Goal: Find specific page/section: Find specific page/section

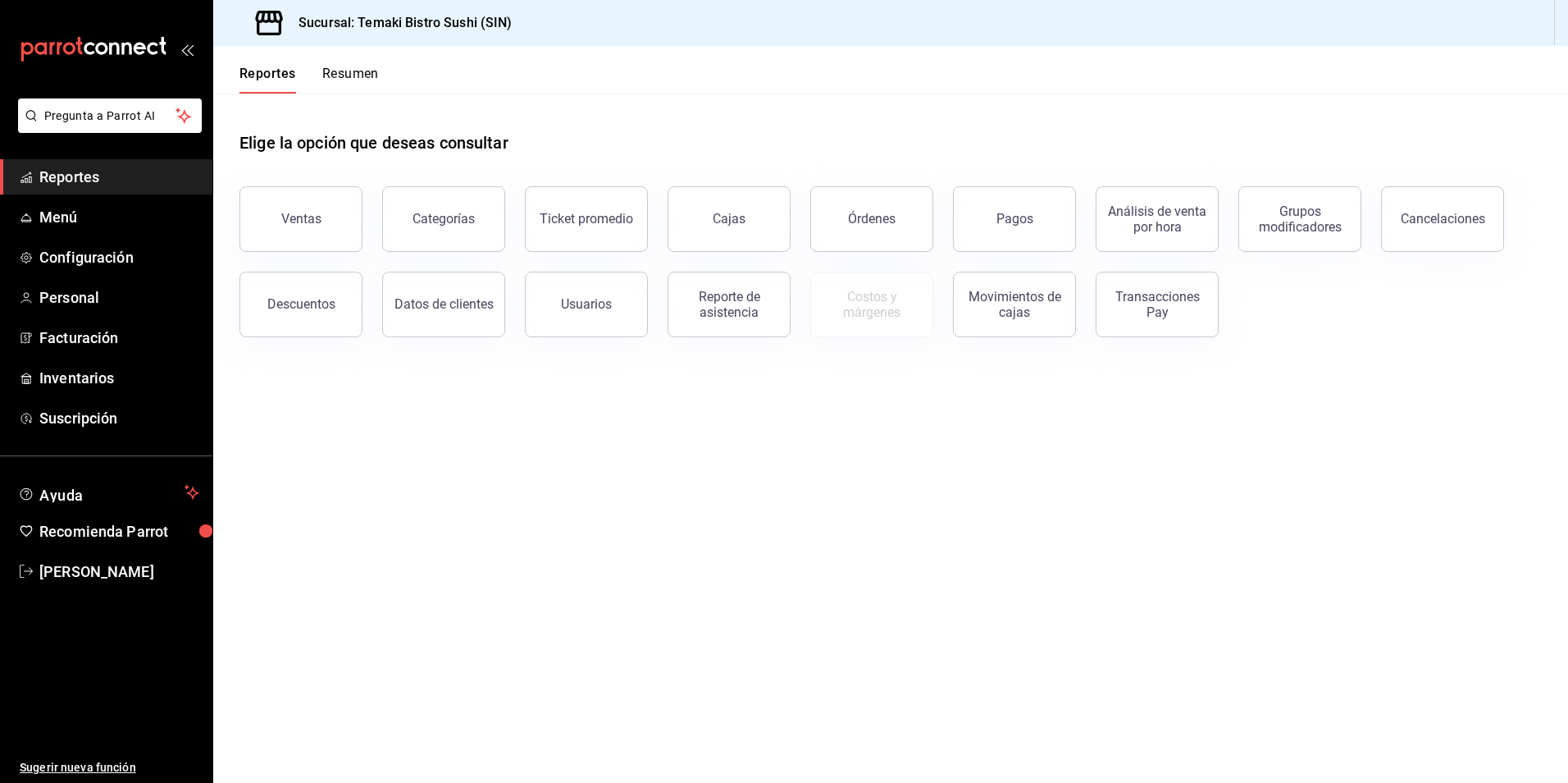
click at [361, 68] on button "Resumen" at bounding box center [351, 80] width 56 height 28
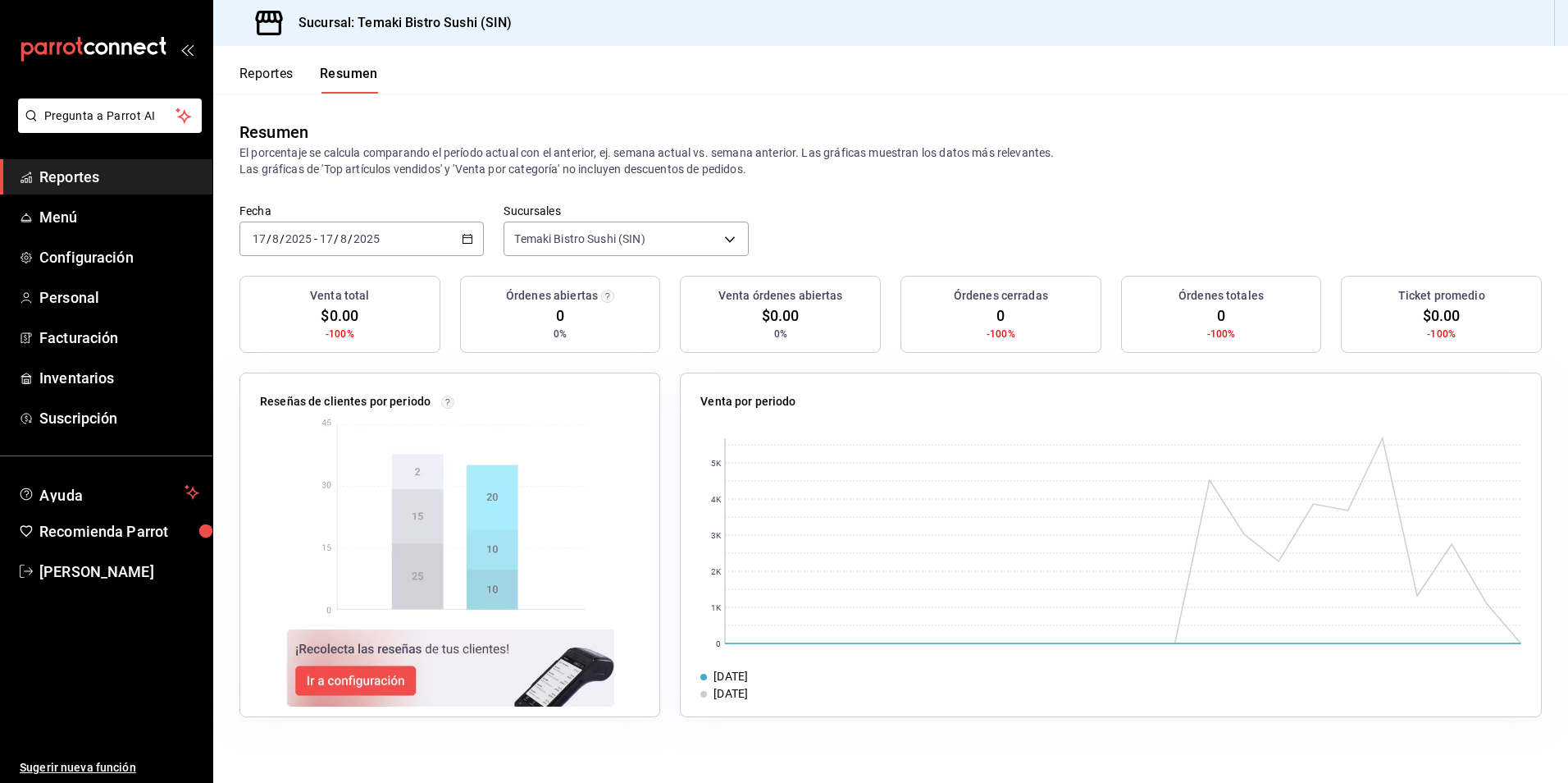
click at [283, 71] on button "Reportes" at bounding box center [266, 80] width 54 height 28
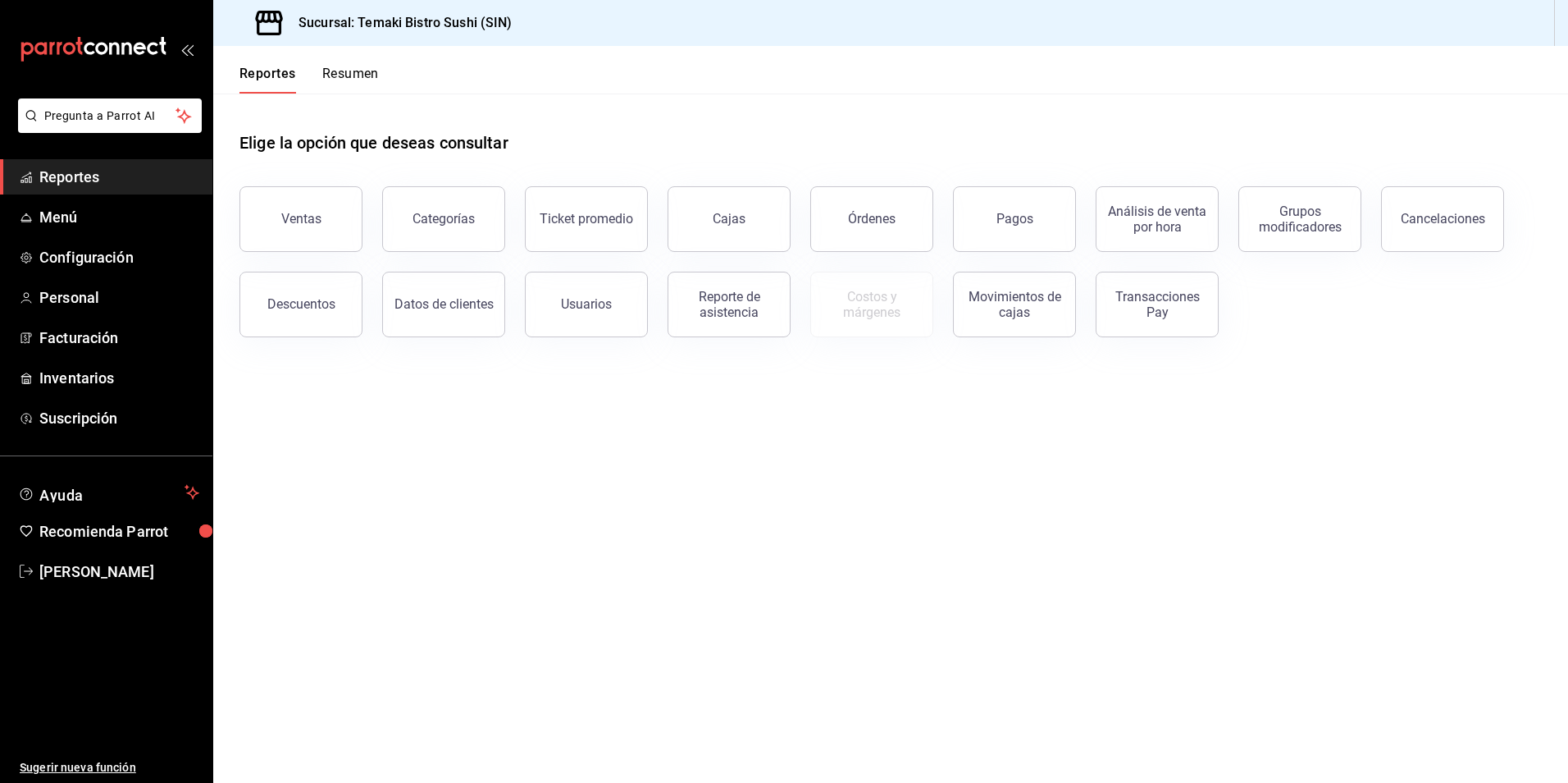
click at [324, 74] on button "Resumen" at bounding box center [351, 80] width 56 height 28
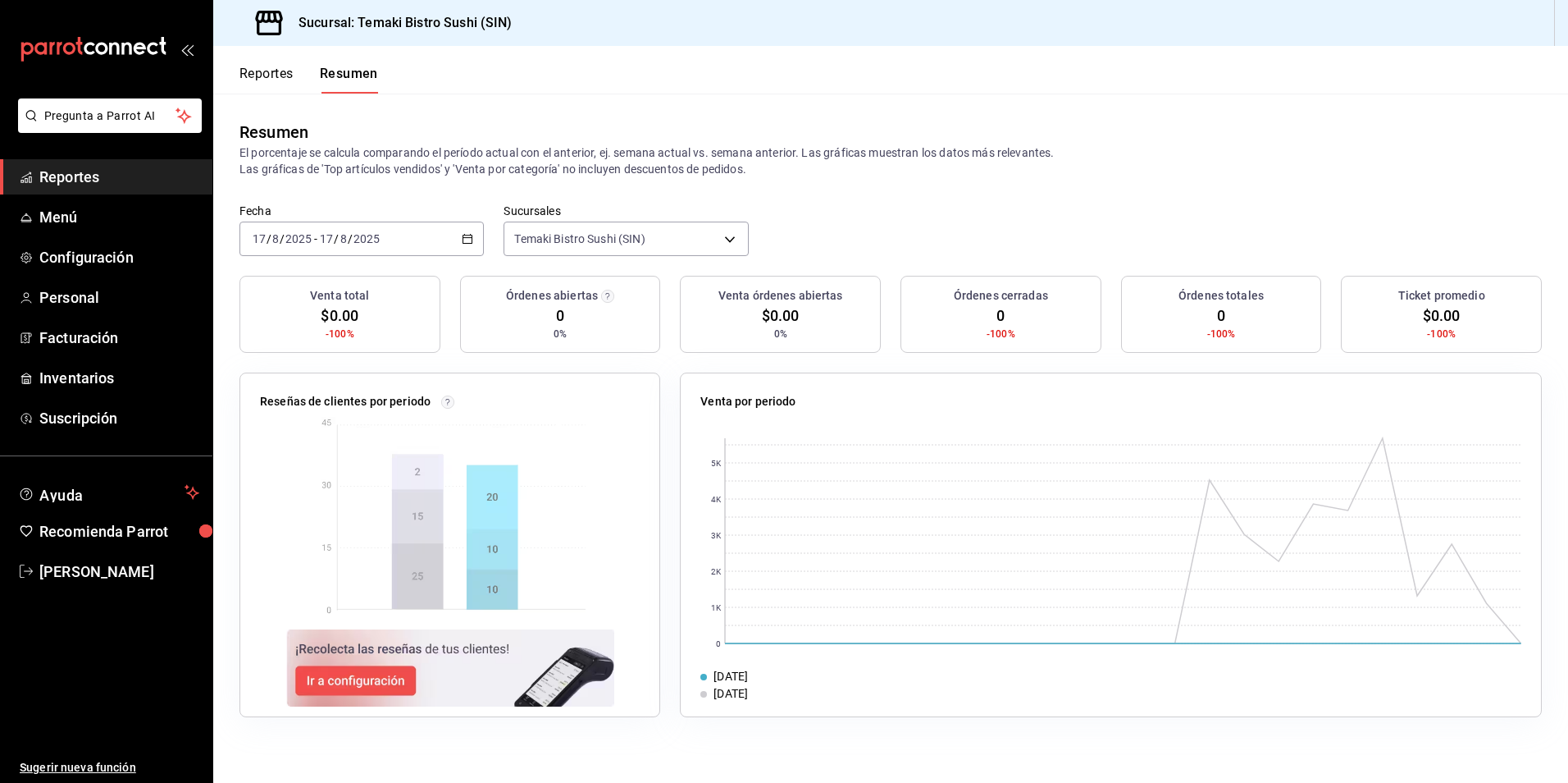
click at [272, 68] on button "Reportes" at bounding box center [266, 80] width 54 height 28
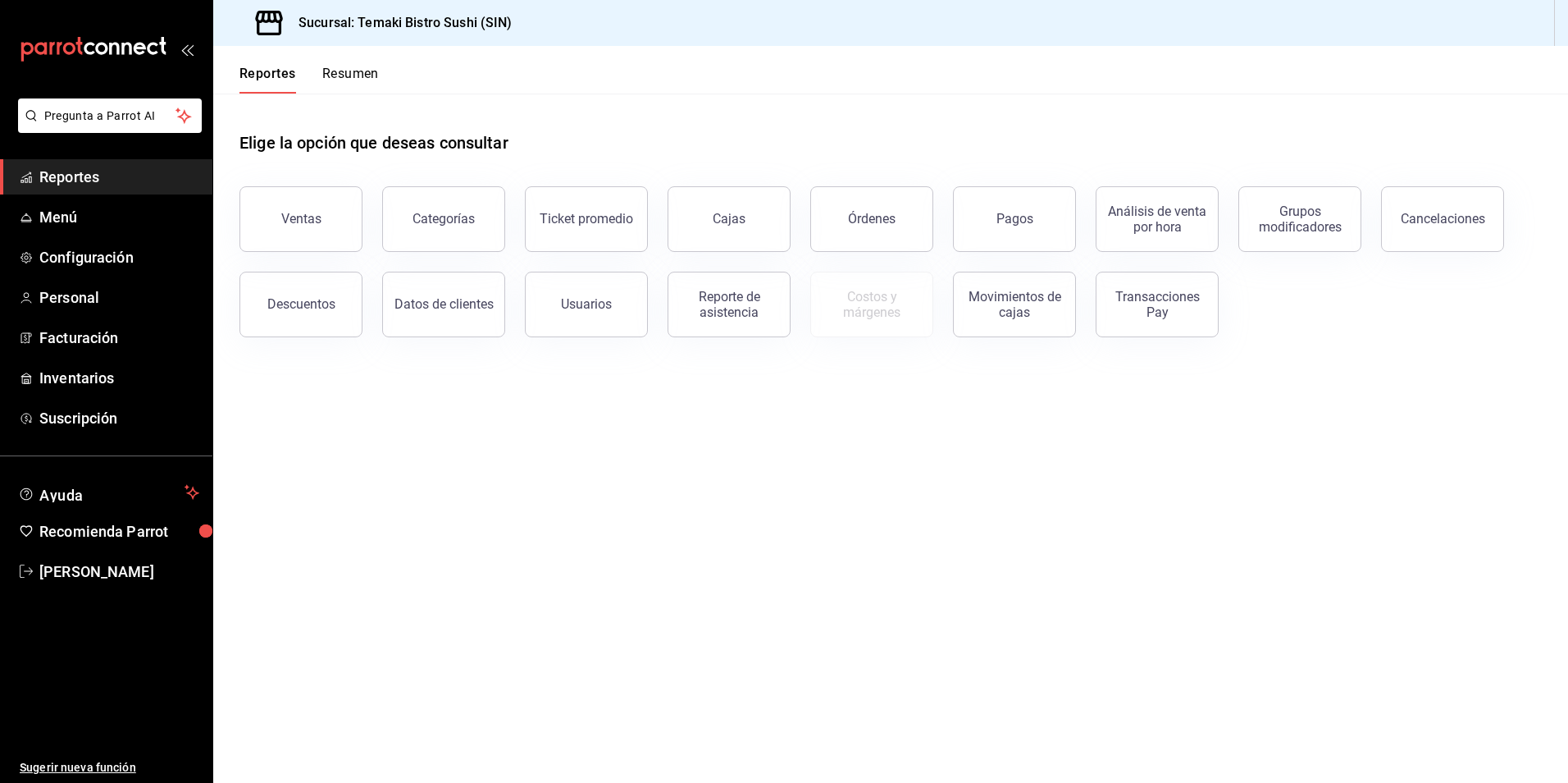
click at [342, 68] on button "Resumen" at bounding box center [351, 80] width 56 height 28
